Goal: Navigation & Orientation: Find specific page/section

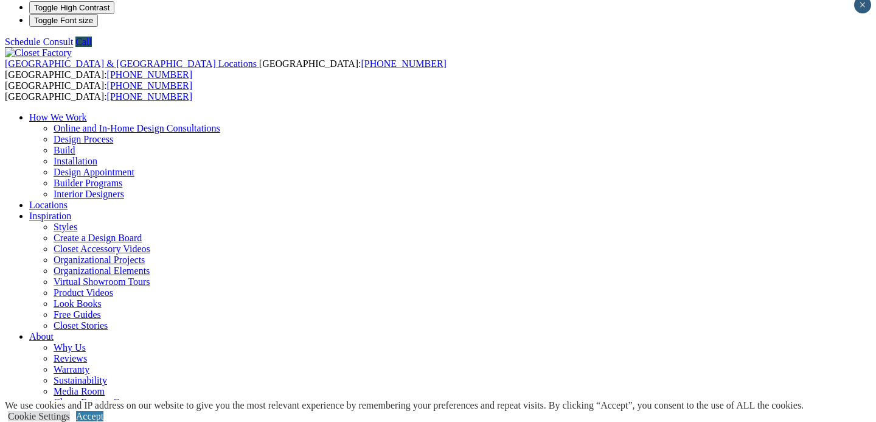
scroll to position [9, 0]
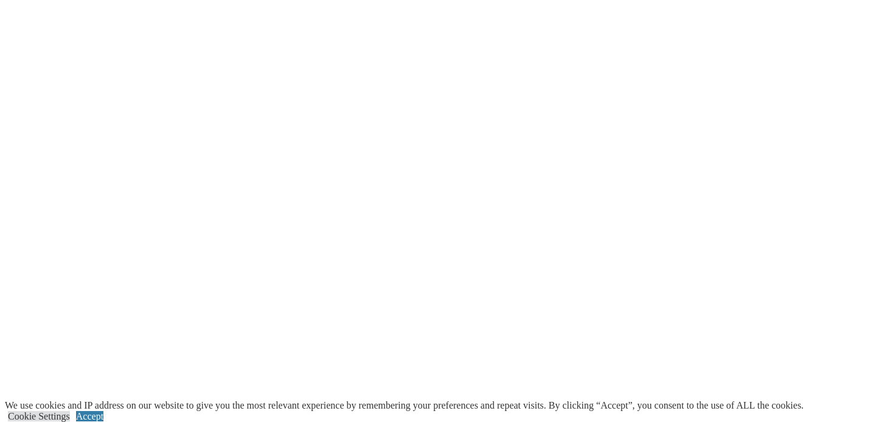
scroll to position [2425, 0]
